Goal: Register for event/course

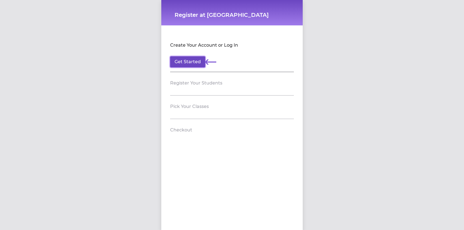
click at [194, 63] on button "Get Started" at bounding box center [187, 61] width 35 height 11
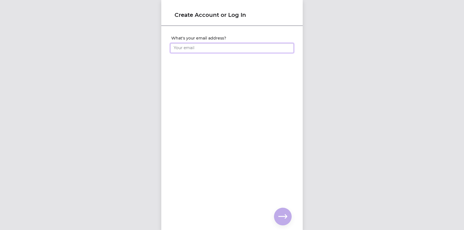
click at [197, 47] on input "What's your email address?" at bounding box center [232, 48] width 124 height 10
type input "[EMAIL_ADDRESS][DOMAIN_NAME]"
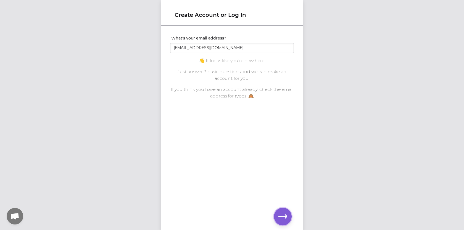
click at [283, 218] on icon "button" at bounding box center [282, 216] width 9 height 9
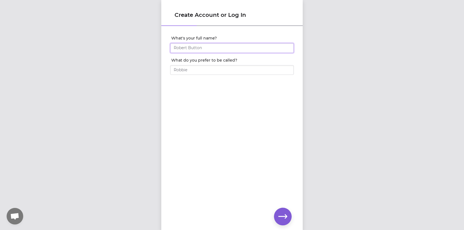
click at [224, 45] on input "What's your full name?" at bounding box center [232, 48] width 124 height 10
type input "[PERSON_NAME]"
click at [214, 71] on input "What do you prefer to be called?" at bounding box center [232, 70] width 124 height 10
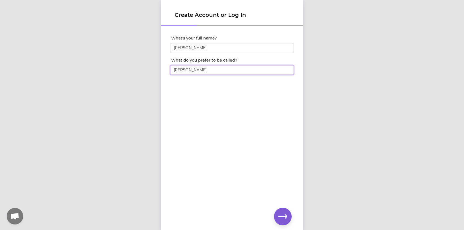
type input "Danielle"
click at [281, 219] on icon "button" at bounding box center [282, 216] width 9 height 9
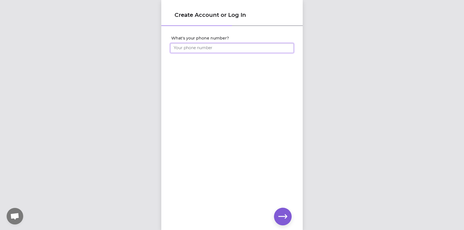
click at [229, 47] on input "What's your phone number?" at bounding box center [232, 48] width 124 height 10
type input "1 (406) 405-0066"
click at [281, 219] on icon "button" at bounding box center [282, 216] width 9 height 9
click at [283, 214] on icon "button" at bounding box center [282, 216] width 9 height 9
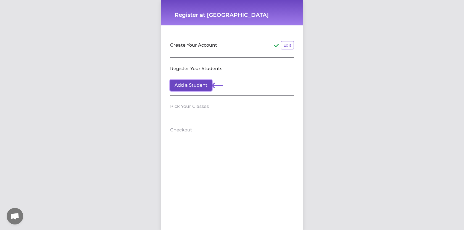
click at [194, 83] on button "Add a Student" at bounding box center [191, 85] width 42 height 11
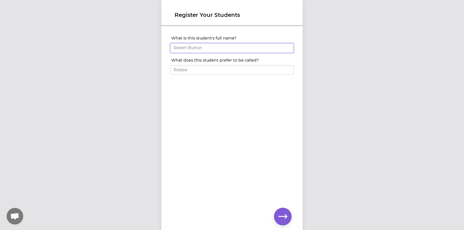
click at [191, 47] on input "What is this student's full name?" at bounding box center [232, 48] width 124 height 10
type input "[PERSON_NAME]"
click at [197, 66] on input "What does this student prefer to be called?" at bounding box center [232, 70] width 124 height 10
type input "Makenna"
click at [283, 212] on icon "button" at bounding box center [282, 216] width 9 height 9
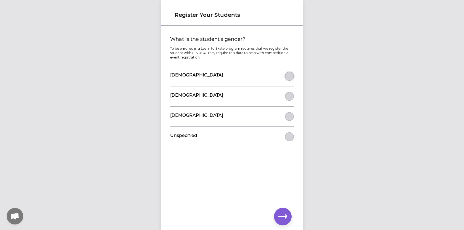
click at [288, 76] on button "What is the student's gender?" at bounding box center [289, 76] width 9 height 9
click at [284, 215] on icon "button" at bounding box center [282, 216] width 9 height 9
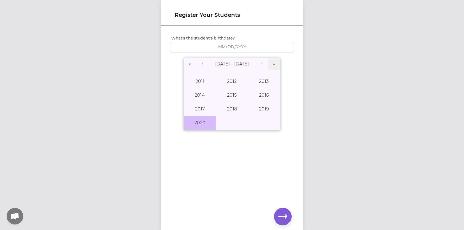
click at [206, 123] on button "2020" at bounding box center [200, 123] width 32 height 14
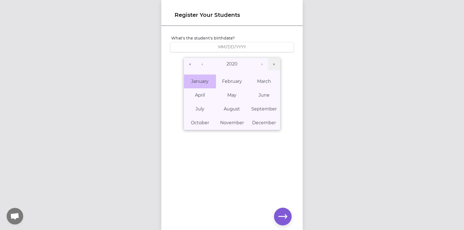
click at [204, 80] on abbr "January" at bounding box center [199, 81] width 17 height 5
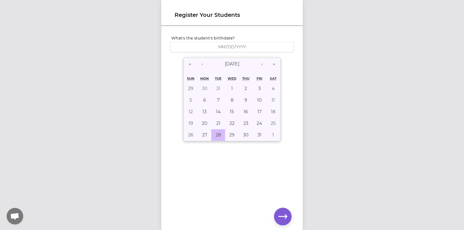
click at [217, 131] on button "28" at bounding box center [218, 135] width 14 height 12
type input "2020-01-28"
type input "1"
type input "28"
type input "2020"
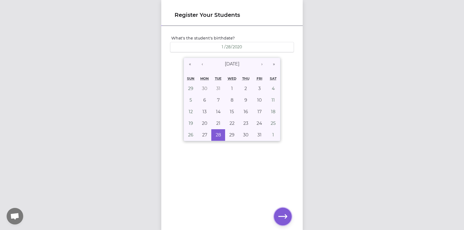
click at [288, 218] on button "button" at bounding box center [283, 217] width 18 height 18
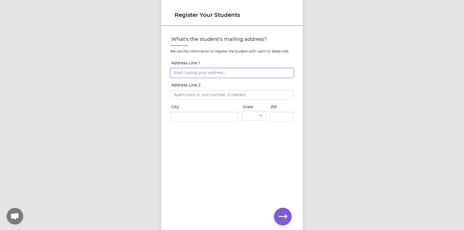
click at [237, 73] on input "Address Line 1" at bounding box center [232, 73] width 124 height 10
type input "2227 Whitefish Stage"
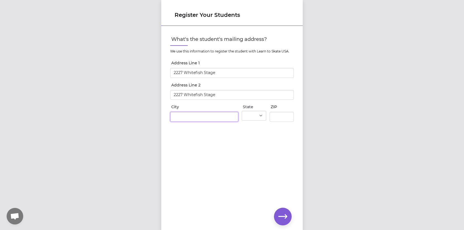
type input "Kalispell"
select select "MT"
type input "59901"
click at [227, 95] on input "2227 Whitefish Stage" at bounding box center [232, 95] width 124 height 10
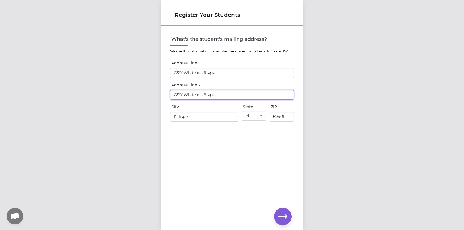
click at [227, 95] on input "2227 Whitefish Stage" at bounding box center [232, 95] width 124 height 10
click at [278, 142] on div "What's the student's mailing address? We use this information to register the s…" at bounding box center [231, 119] width 141 height 185
click at [285, 212] on button "button" at bounding box center [283, 217] width 18 height 18
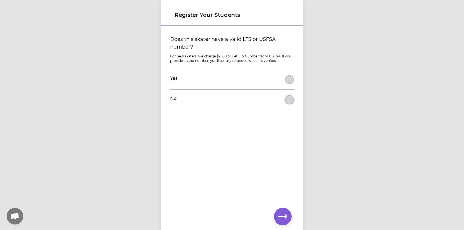
click at [289, 99] on button "Does this skater have a valid LTS or USFSA number?" at bounding box center [289, 99] width 9 height 9
click at [284, 220] on icon "button" at bounding box center [282, 216] width 9 height 9
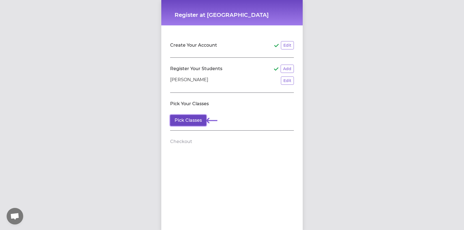
click at [196, 120] on button "Pick Classes" at bounding box center [188, 120] width 36 height 11
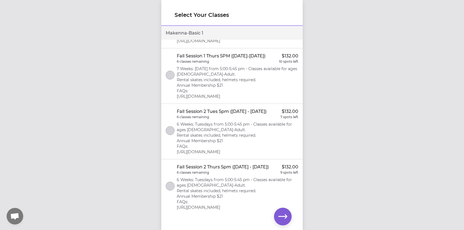
scroll to position [57, 0]
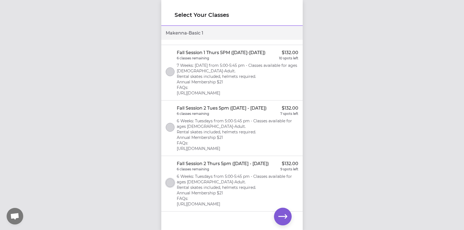
click at [172, 184] on button "select class" at bounding box center [170, 182] width 9 height 9
click at [164, 125] on li "Fall Session 2 Tues 5pm (Oct 28 - Dec 9th, 2025) $132.00 6 classes remaining 7 …" at bounding box center [231, 129] width 141 height 56
click at [172, 182] on icon "select class" at bounding box center [170, 183] width 4 height 4
click at [317, 121] on div "Select Your Classes Makenna - Basic 1 Fall Session 1 Tues 5pm (Sept 9 - Oct 21,…" at bounding box center [232, 115] width 464 height 230
click at [286, 212] on button "button" at bounding box center [283, 217] width 18 height 18
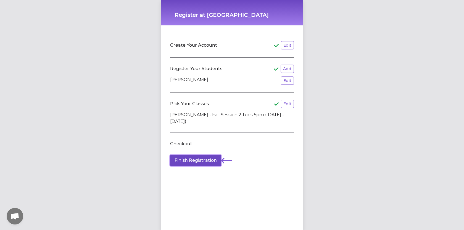
click at [198, 160] on button "Finish Registration" at bounding box center [195, 160] width 51 height 11
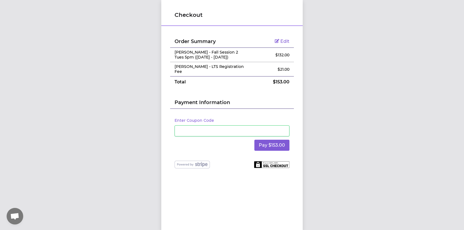
click at [342, 121] on div "Checkout Order Summary Edit Makenna Langer - Fall Session 2 Tues 5pm (Oct 28 - …" at bounding box center [232, 115] width 464 height 230
click at [279, 143] on button "Pay $153.00" at bounding box center [271, 145] width 35 height 11
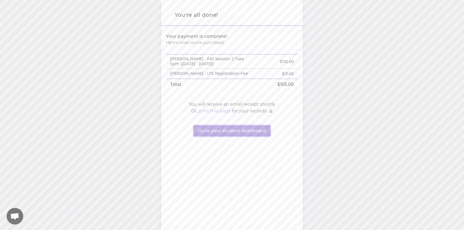
click at [257, 132] on button "Go to your student dashboard" at bounding box center [232, 130] width 77 height 11
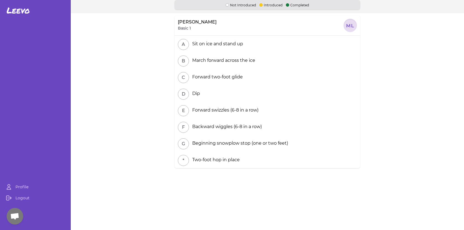
click at [351, 25] on div at bounding box center [350, 25] width 13 height 13
click at [27, 184] on link "Profile" at bounding box center [35, 186] width 66 height 11
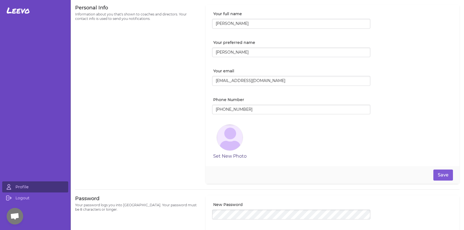
click at [229, 156] on button "Set New Photo" at bounding box center [229, 156] width 33 height 7
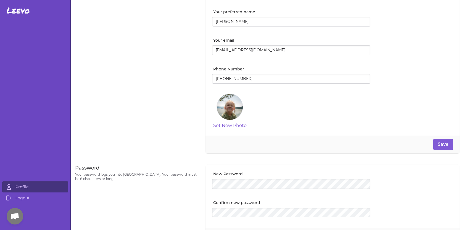
scroll to position [30, 0]
click at [437, 145] on button "Save" at bounding box center [443, 144] width 20 height 11
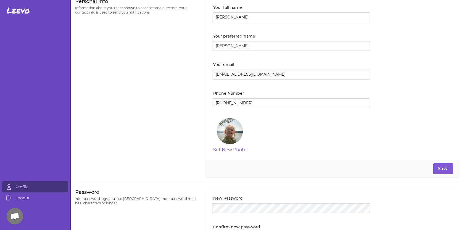
scroll to position [0, 0]
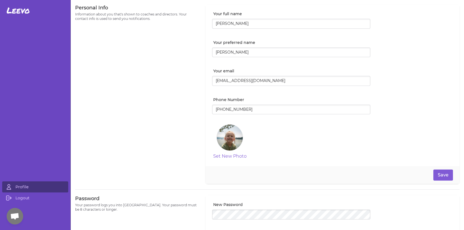
click at [23, 12] on span "Leevo" at bounding box center [18, 11] width 23 height 10
click at [24, 12] on span "Leevo" at bounding box center [18, 11] width 23 height 10
click at [15, 13] on span "Leevo" at bounding box center [18, 11] width 23 height 10
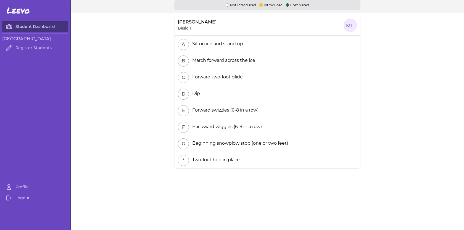
click at [28, 23] on link "Student Dashboard" at bounding box center [35, 26] width 66 height 11
click at [30, 50] on link "Register Students" at bounding box center [35, 47] width 66 height 11
